Goal: Transaction & Acquisition: Download file/media

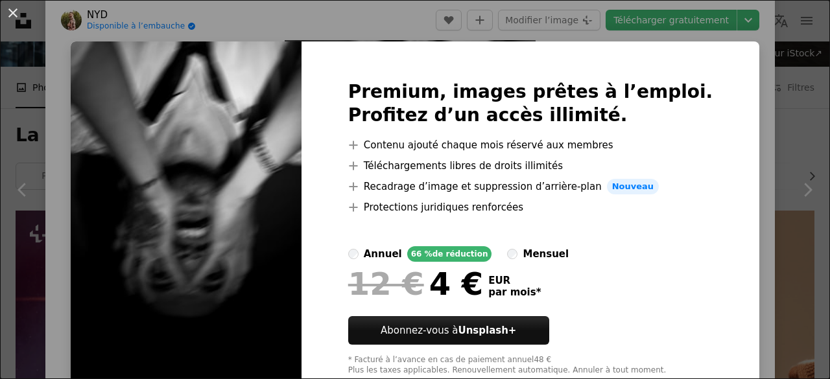
scroll to position [36, 0]
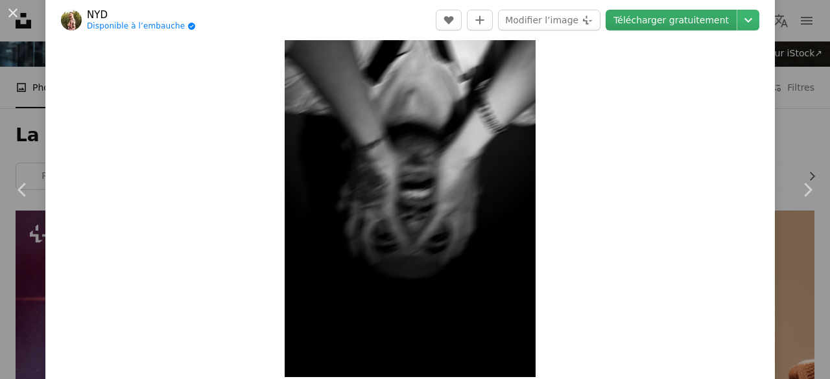
click at [659, 25] on link "Télécharger gratuitement" at bounding box center [671, 20] width 131 height 21
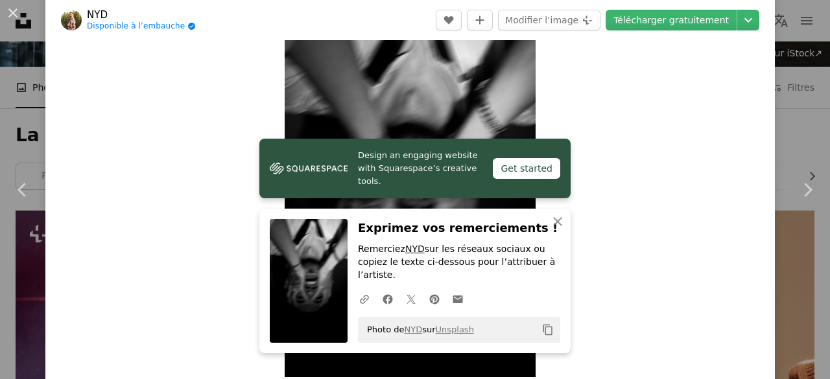
click at [405, 254] on link "NYD" at bounding box center [414, 249] width 19 height 10
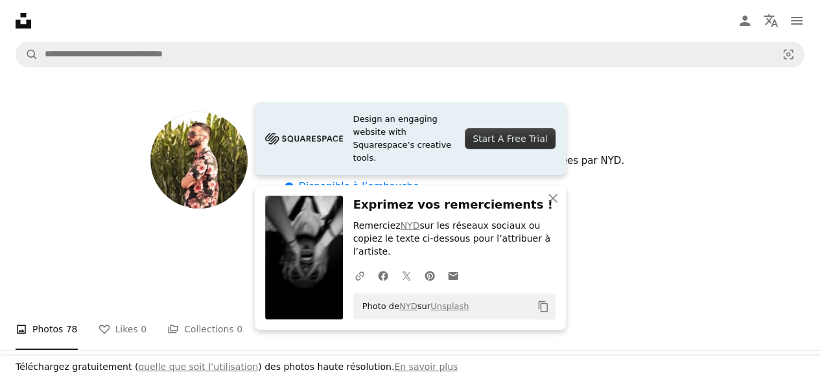
click at [473, 307] on div "Photo de NYD sur Unsplash Copy content" at bounding box center [454, 307] width 202 height 26
click at [394, 370] on link "En savoir plus" at bounding box center [426, 367] width 64 height 10
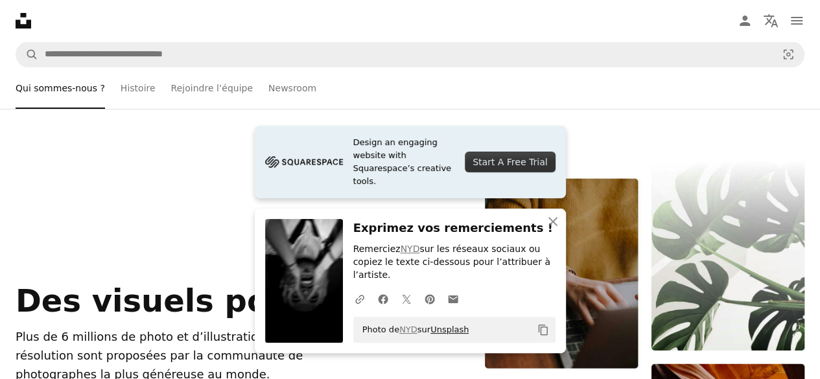
click at [450, 333] on link "Unsplash" at bounding box center [450, 330] width 38 height 10
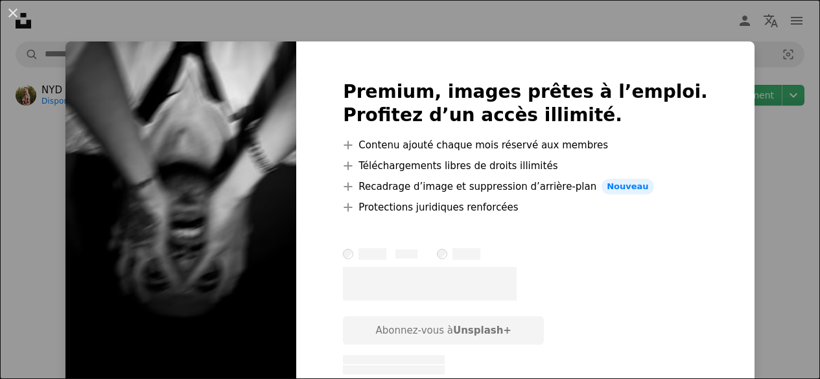
scroll to position [118, 0]
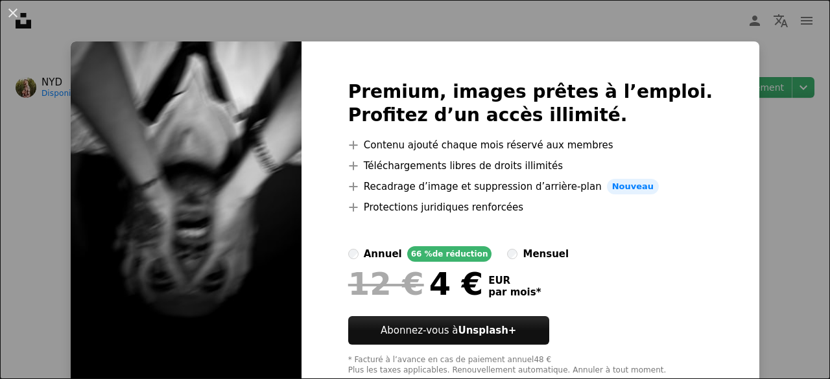
click at [181, 323] on img at bounding box center [186, 227] width 231 height 373
click at [790, 56] on div "An X shape Premium, images prêtes à l’emploi. Profitez d’un accès illimité. A p…" at bounding box center [415, 189] width 830 height 379
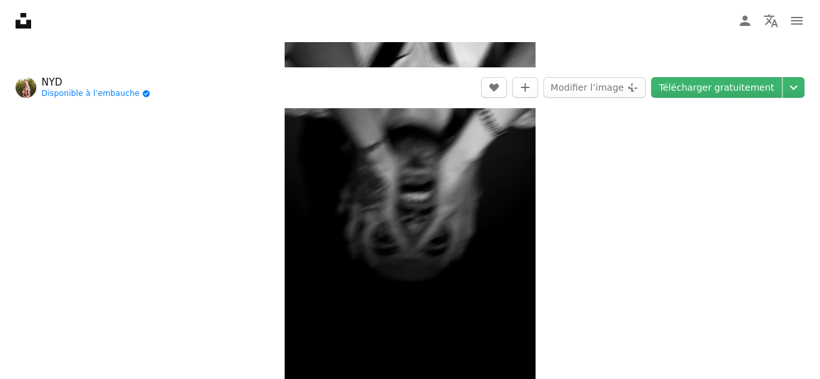
click at [703, 241] on div "Zoom in" at bounding box center [410, 191] width 820 height 389
